Goal: Check status

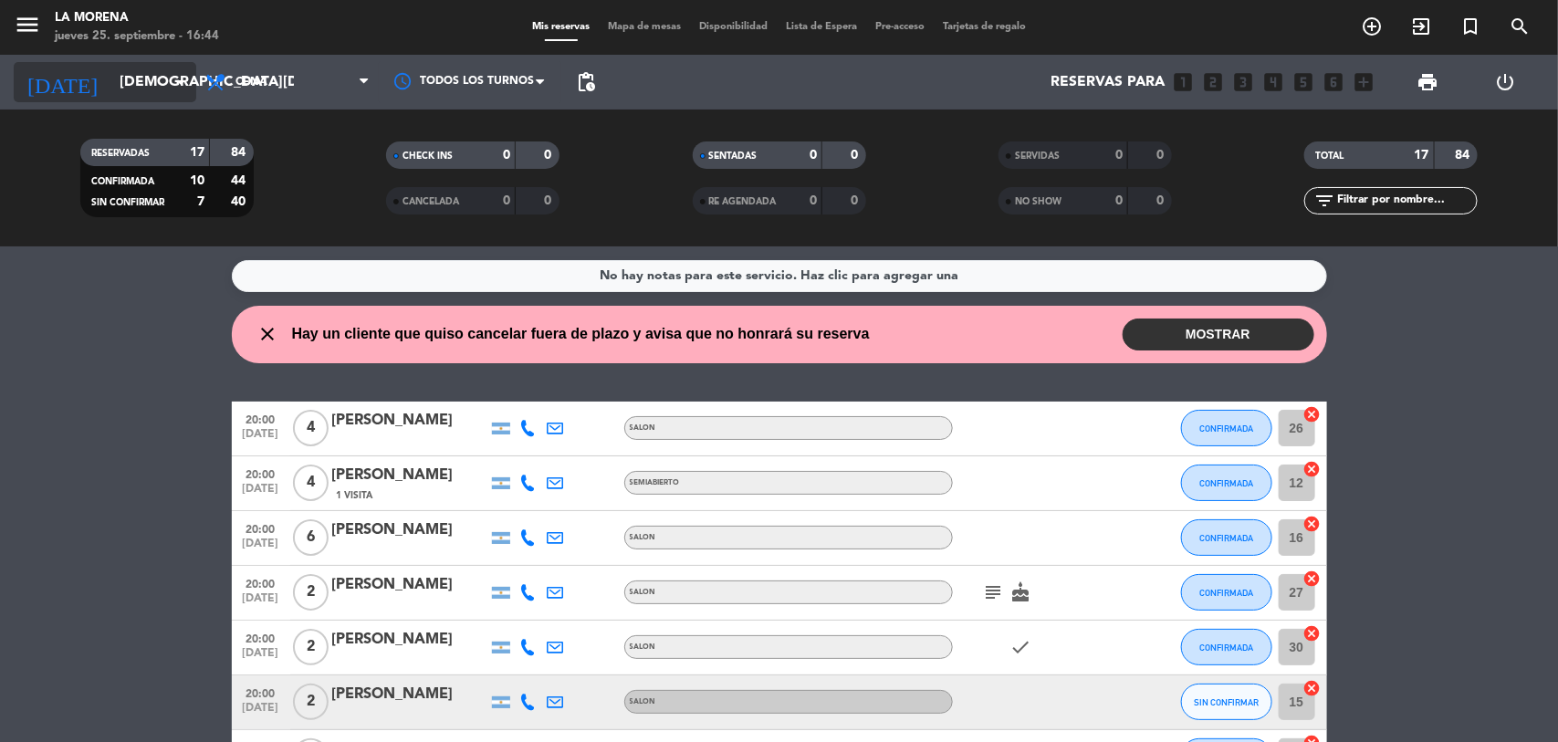
click at [110, 98] on input "[DEMOGRAPHIC_DATA][DATE]" at bounding box center [206, 83] width 193 height 36
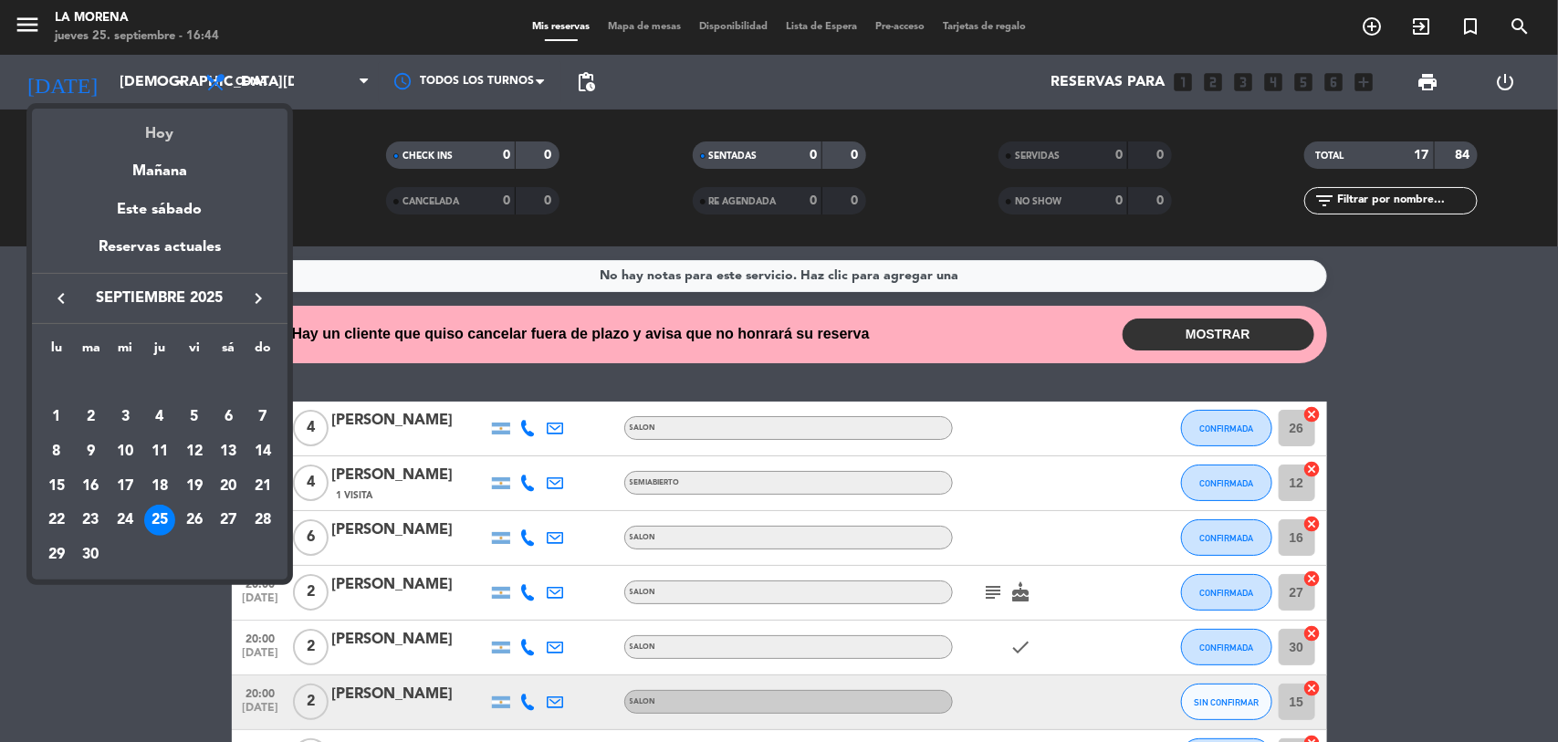
click at [132, 135] on div "Hoy" at bounding box center [160, 127] width 256 height 37
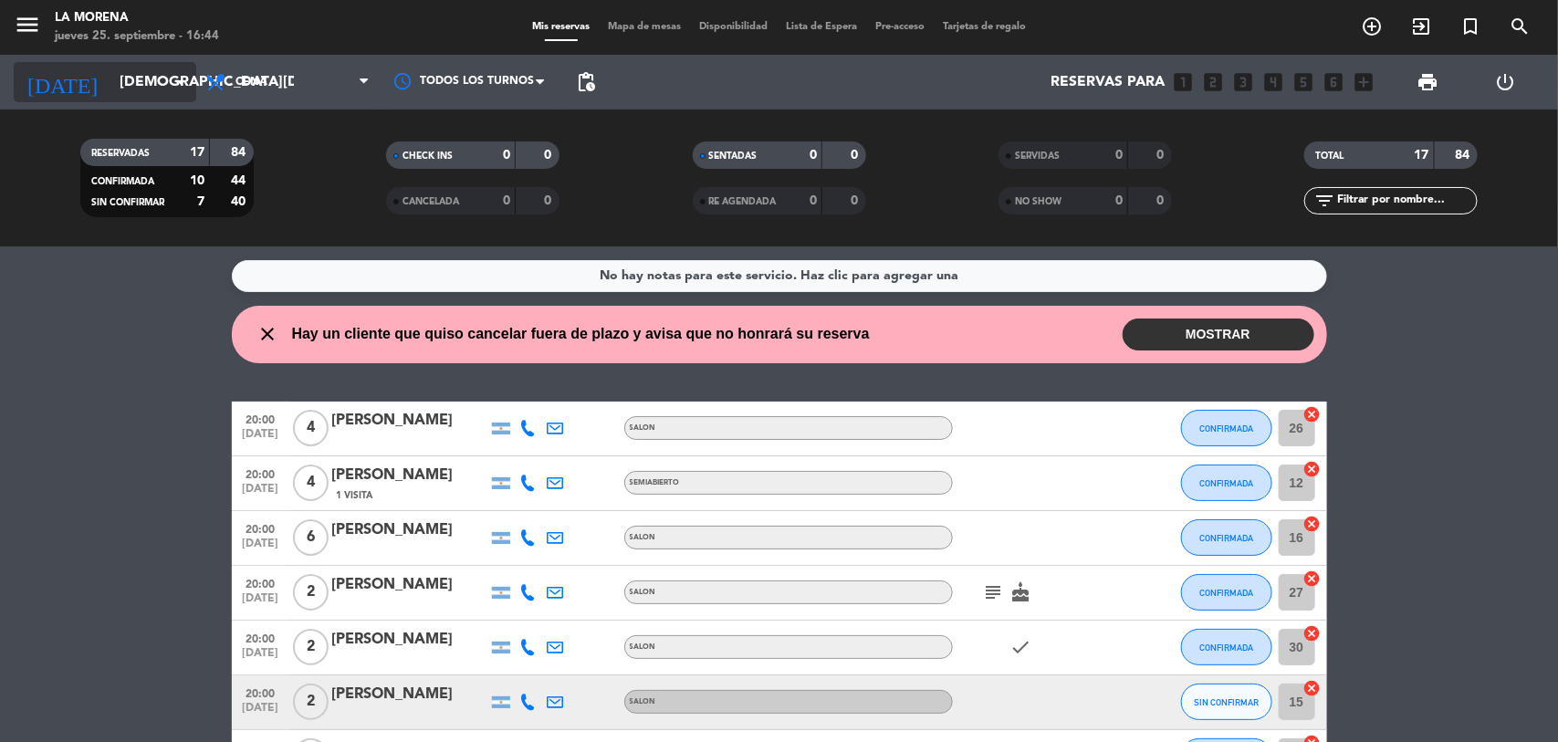
click at [147, 78] on input "[DEMOGRAPHIC_DATA][DATE]" at bounding box center [206, 83] width 193 height 36
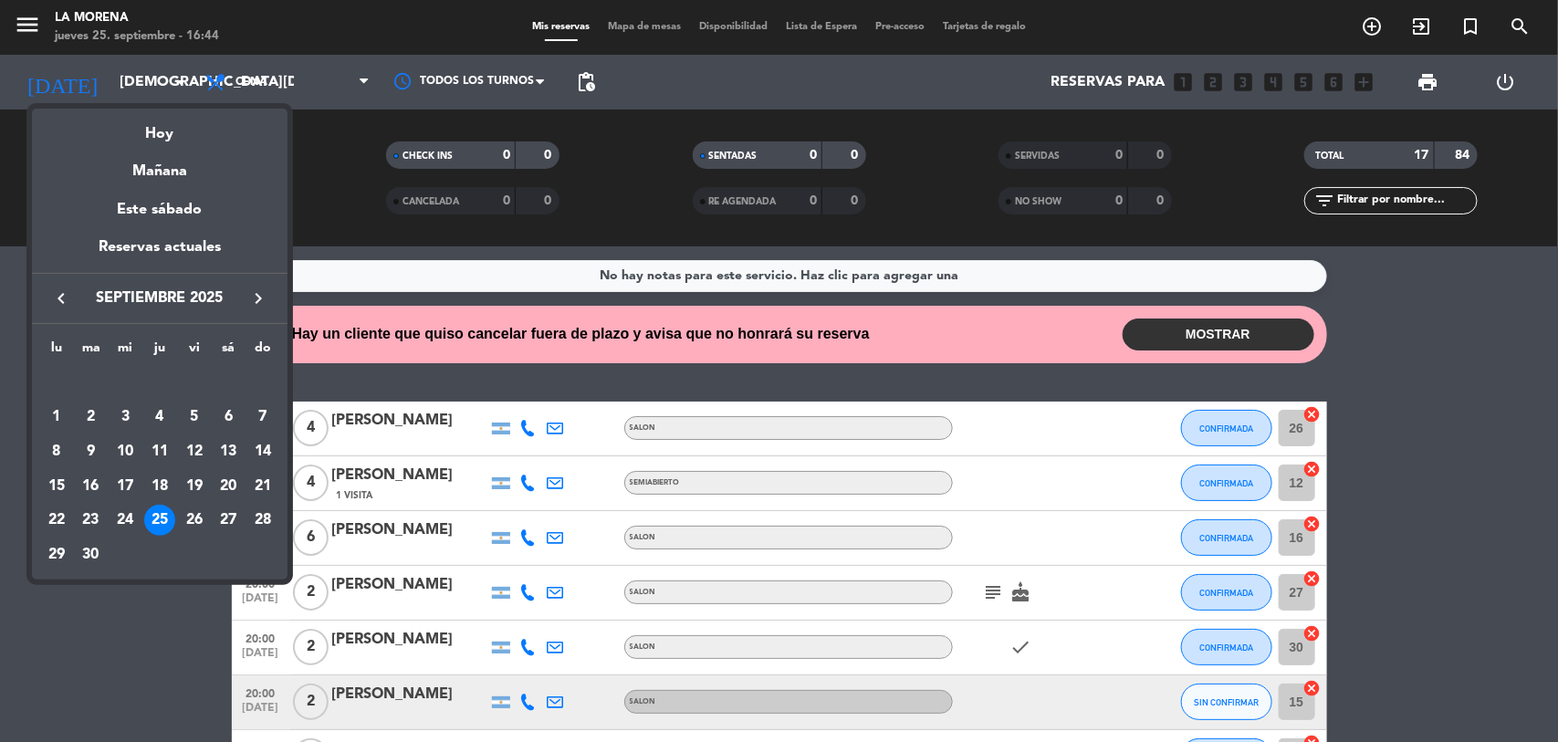
click at [203, 87] on div at bounding box center [779, 371] width 1558 height 742
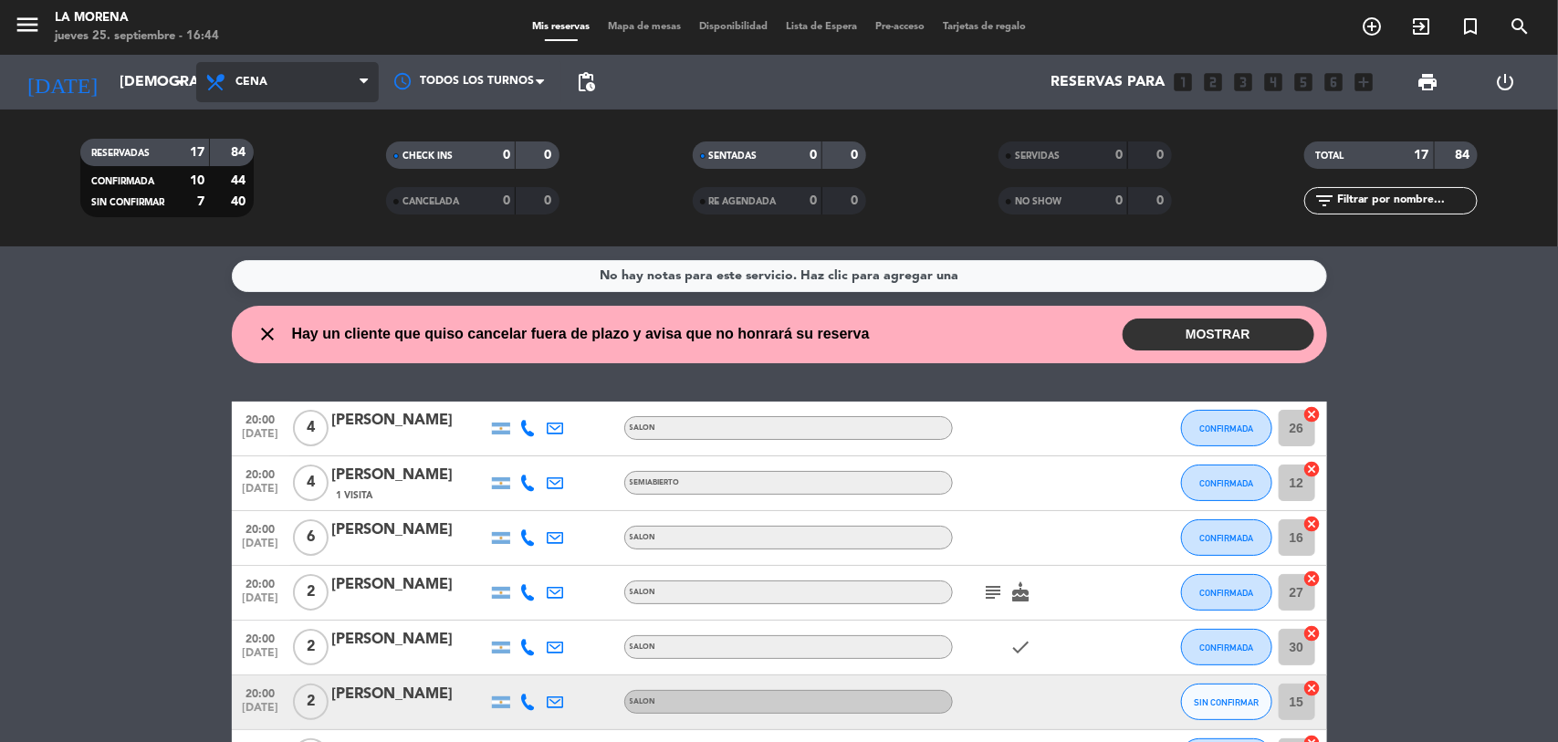
click at [242, 71] on span "Cena" at bounding box center [287, 82] width 183 height 40
click at [249, 210] on div "menu La Morena [DATE] 25. septiembre - 16:44 Mis reservas Mapa de mesas Disponi…" at bounding box center [779, 123] width 1558 height 246
click at [176, 75] on icon "arrow_drop_down" at bounding box center [181, 82] width 22 height 22
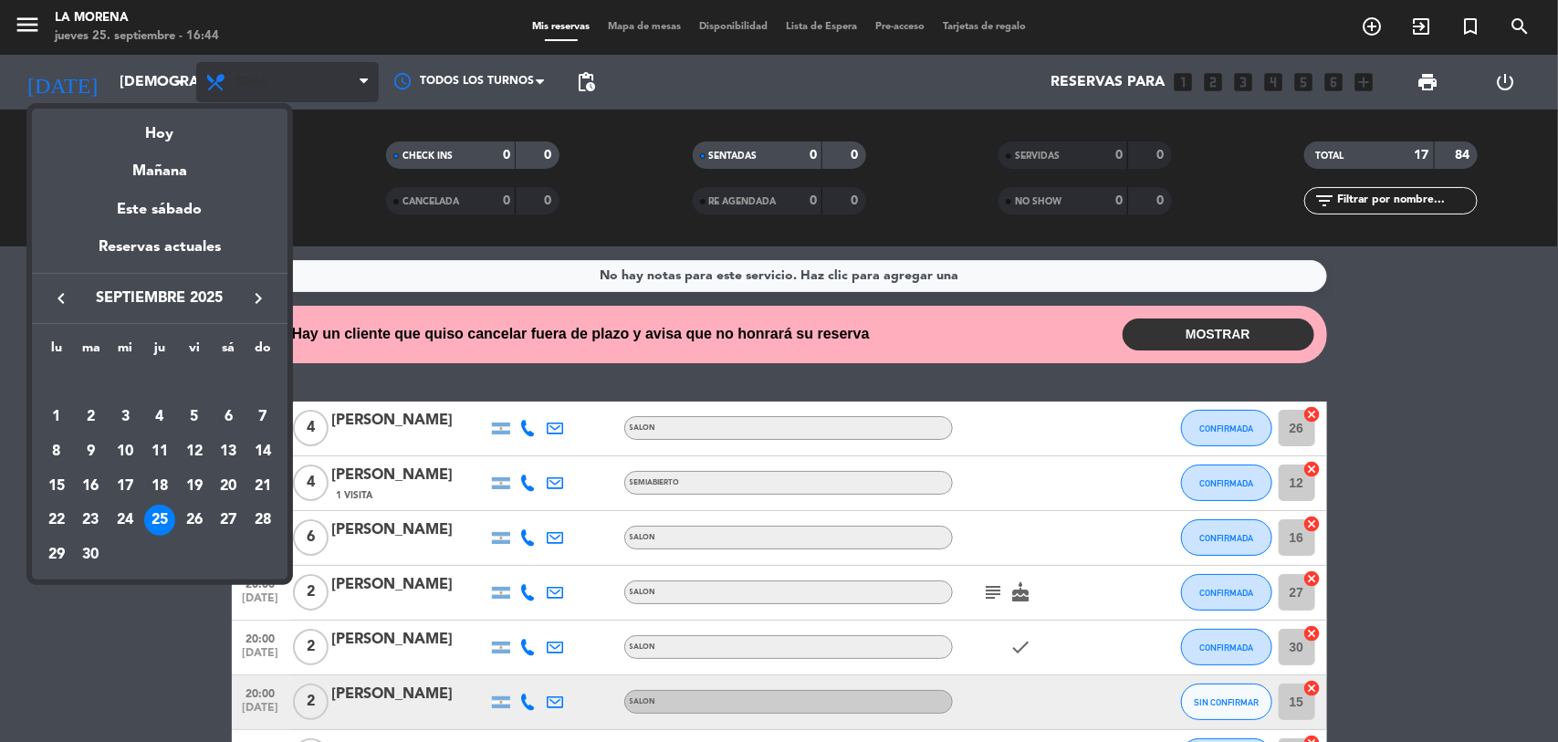
click at [242, 83] on div at bounding box center [779, 371] width 1558 height 742
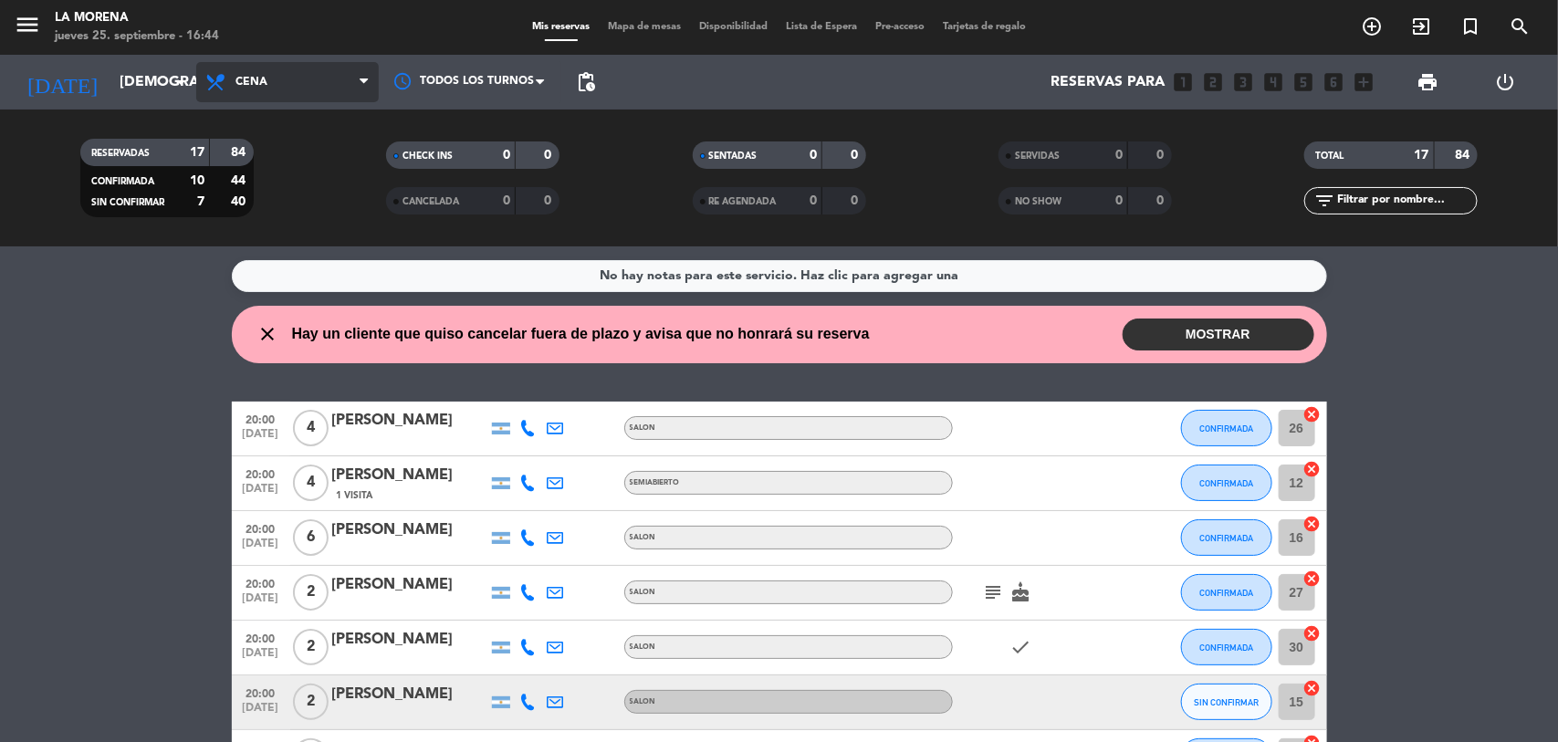
click at [247, 80] on span "Cena" at bounding box center [251, 82] width 32 height 13
click at [278, 206] on div "menu La Morena [DATE] 25. septiembre - 16:44 Mis reservas Mapa de mesas Disponi…" at bounding box center [779, 123] width 1558 height 246
click at [987, 591] on icon "subject" at bounding box center [994, 592] width 22 height 22
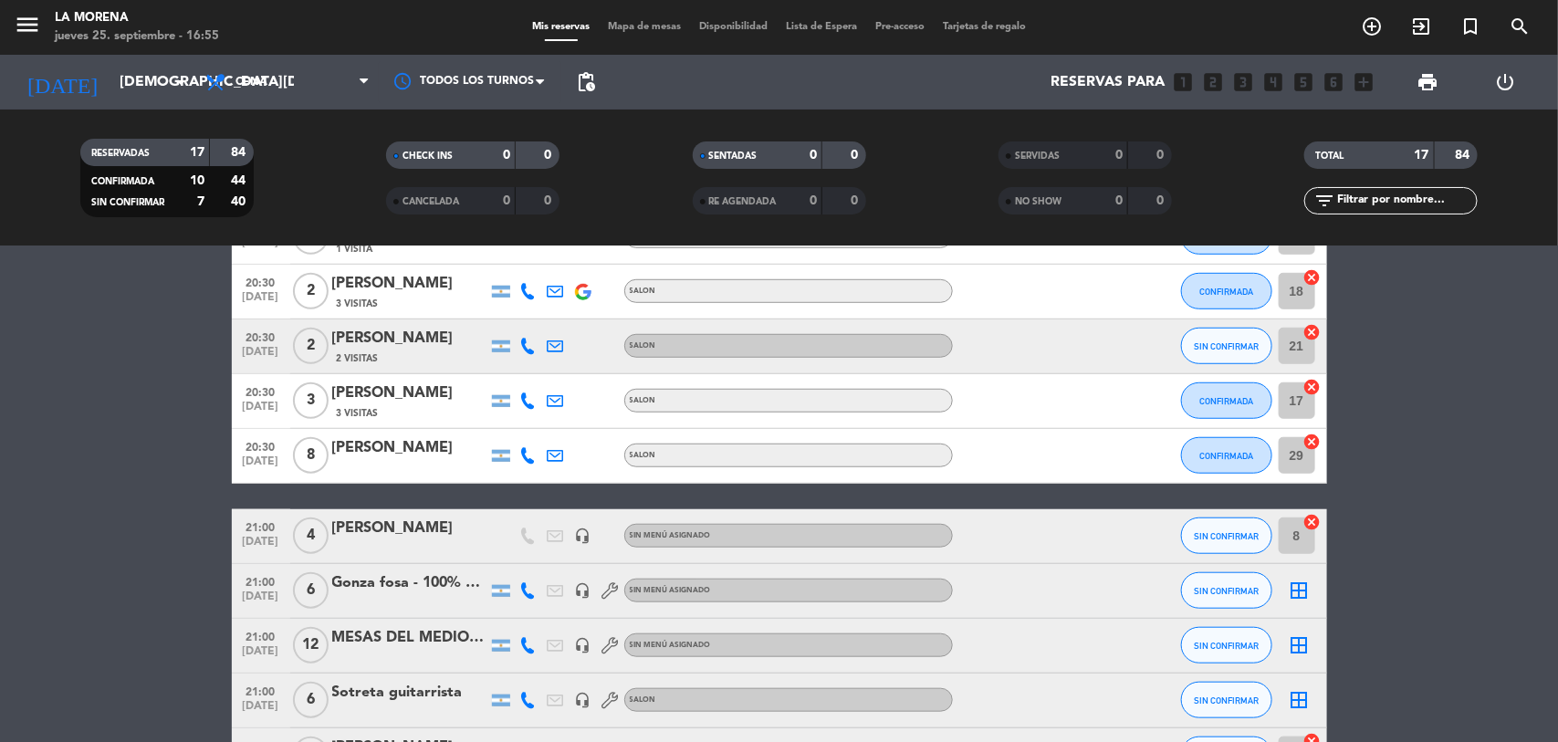
scroll to position [570, 0]
